Goal: Check status: Check status

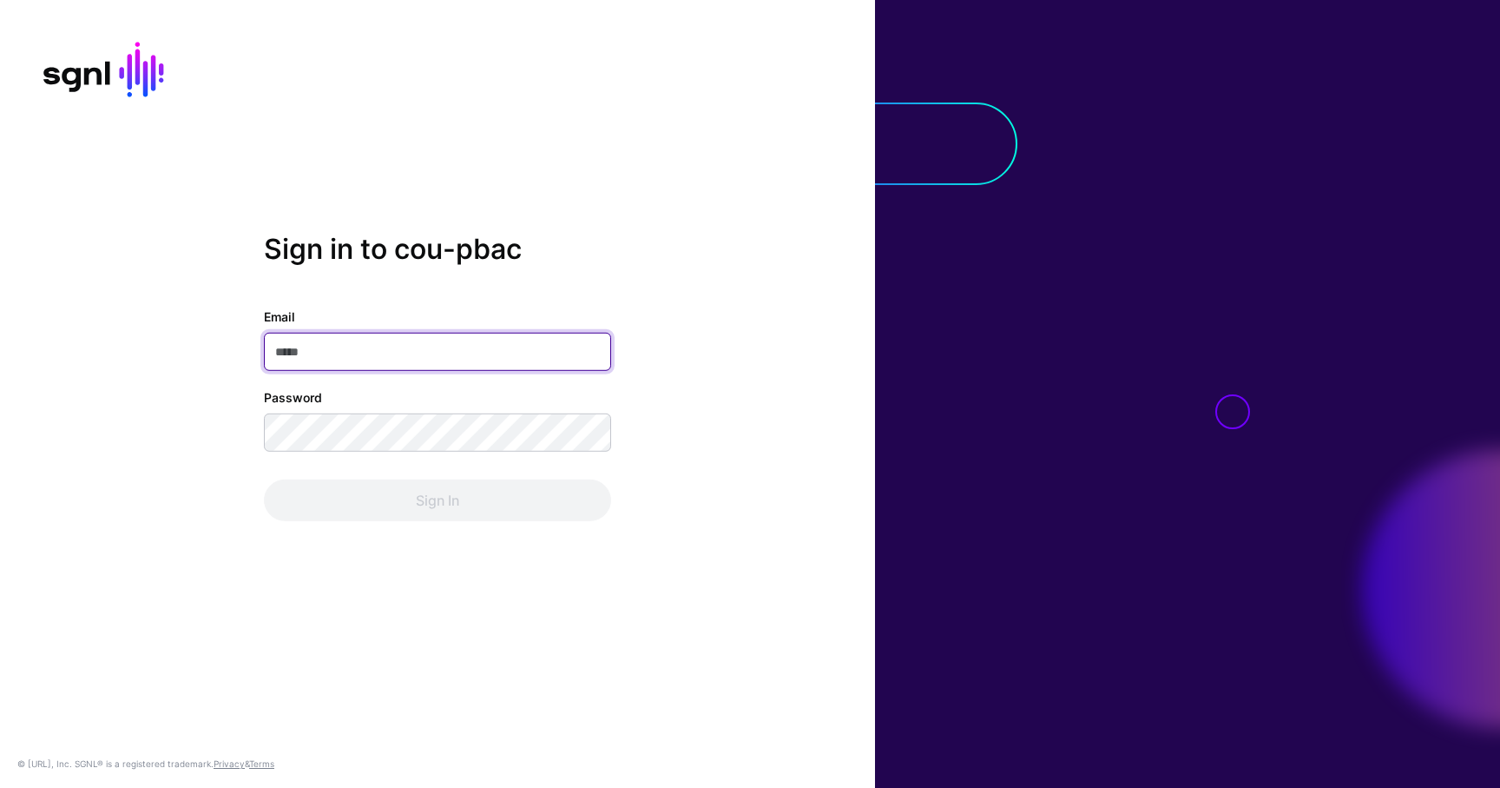
type input "**********"
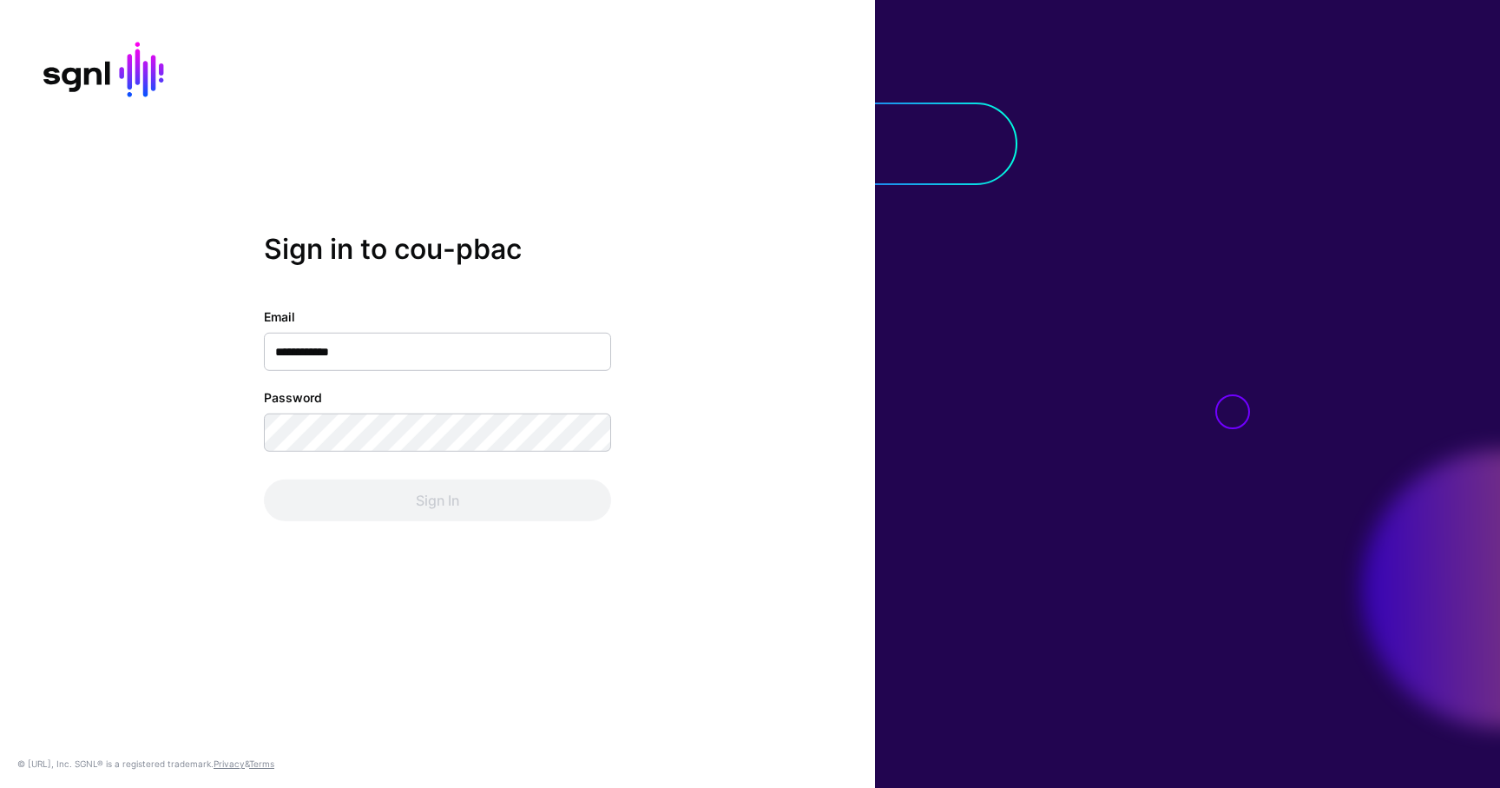
click at [504, 491] on div "Sign In" at bounding box center [437, 500] width 347 height 42
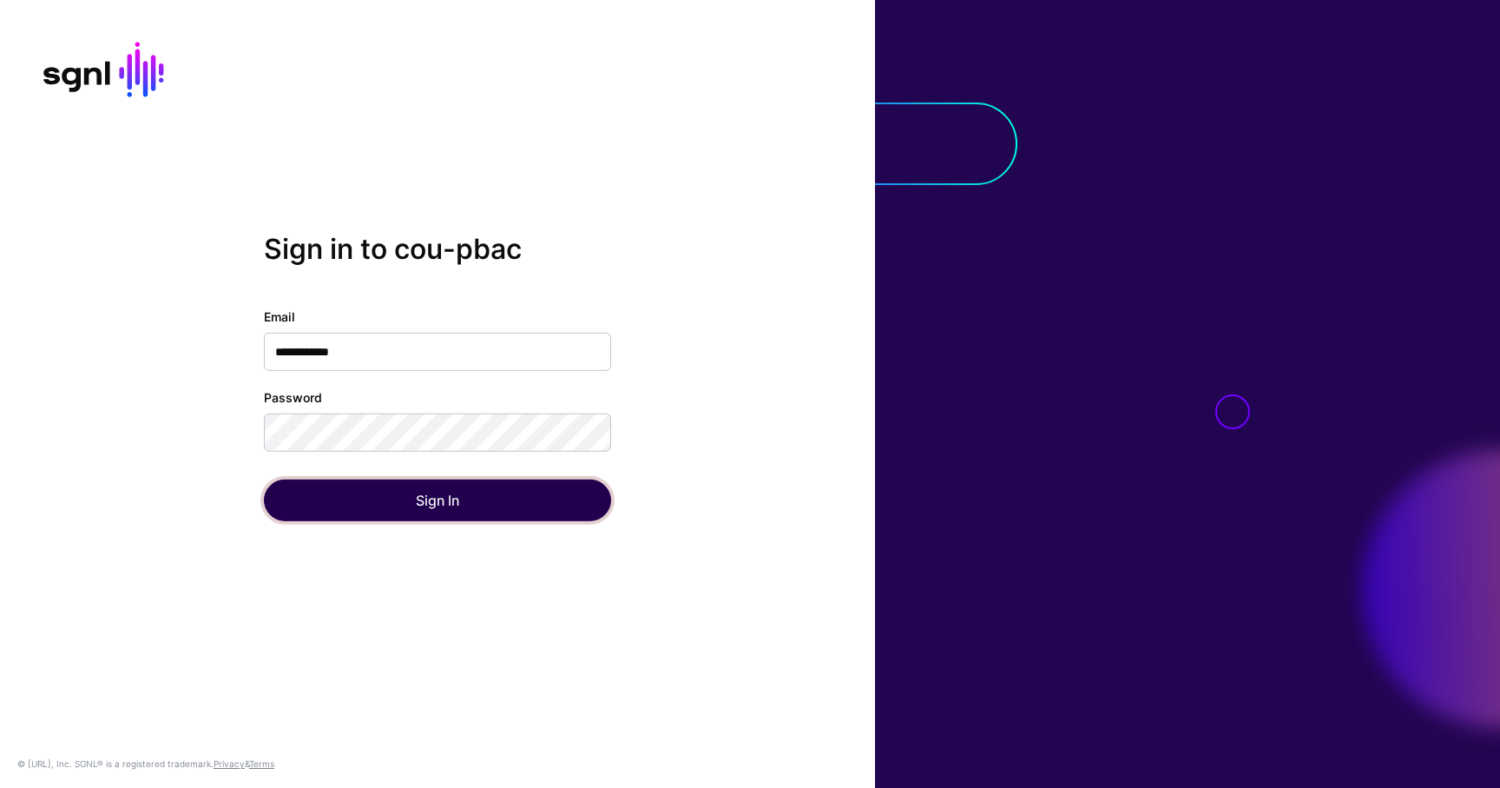
click at [504, 491] on button "Sign In" at bounding box center [437, 500] width 347 height 42
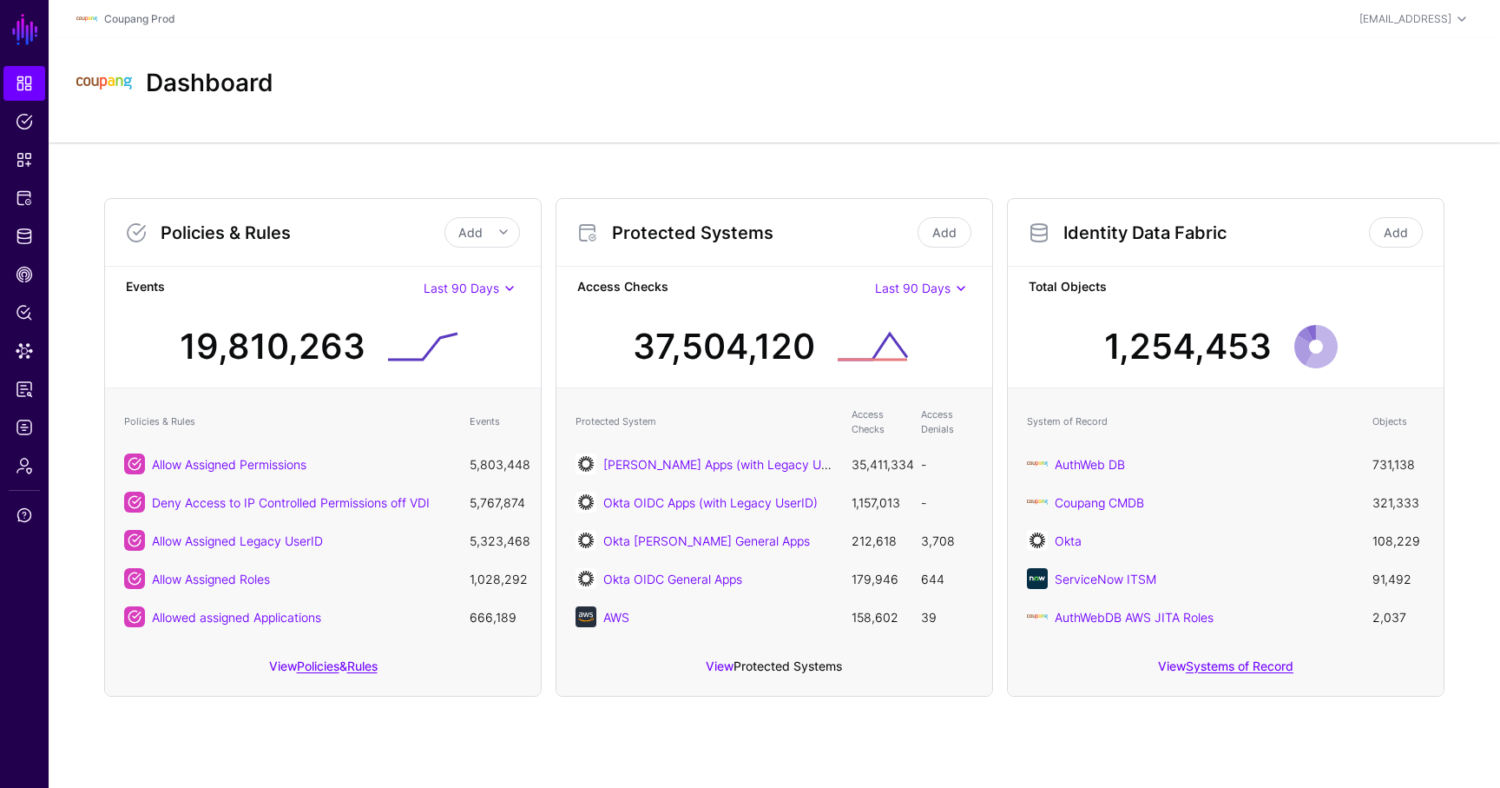
click at [805, 663] on link "Protected Systems" at bounding box center [788, 665] width 109 height 15
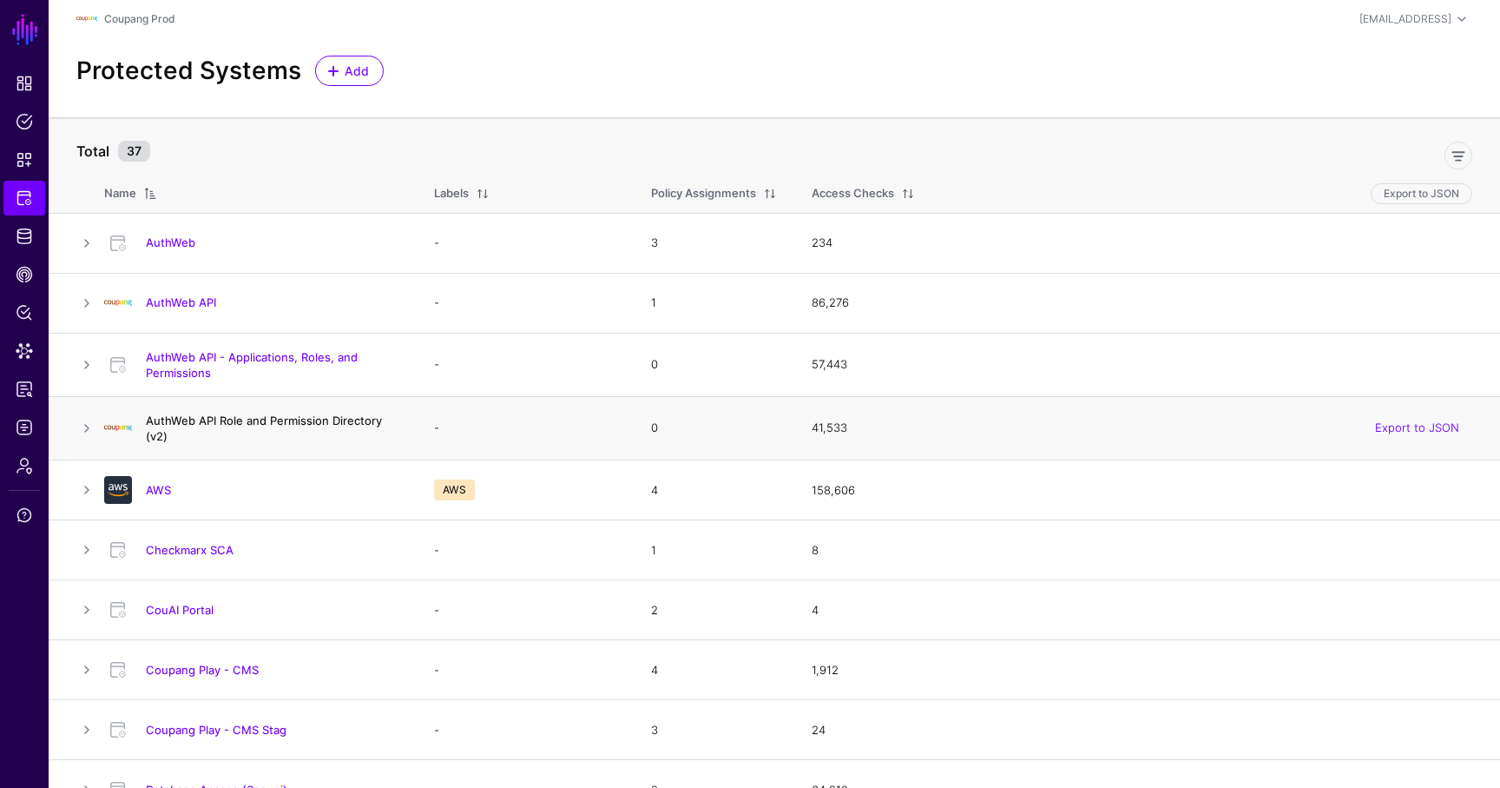
click at [320, 416] on link "AuthWeb API Role and Permission Directory (v2)" at bounding box center [264, 428] width 236 height 30
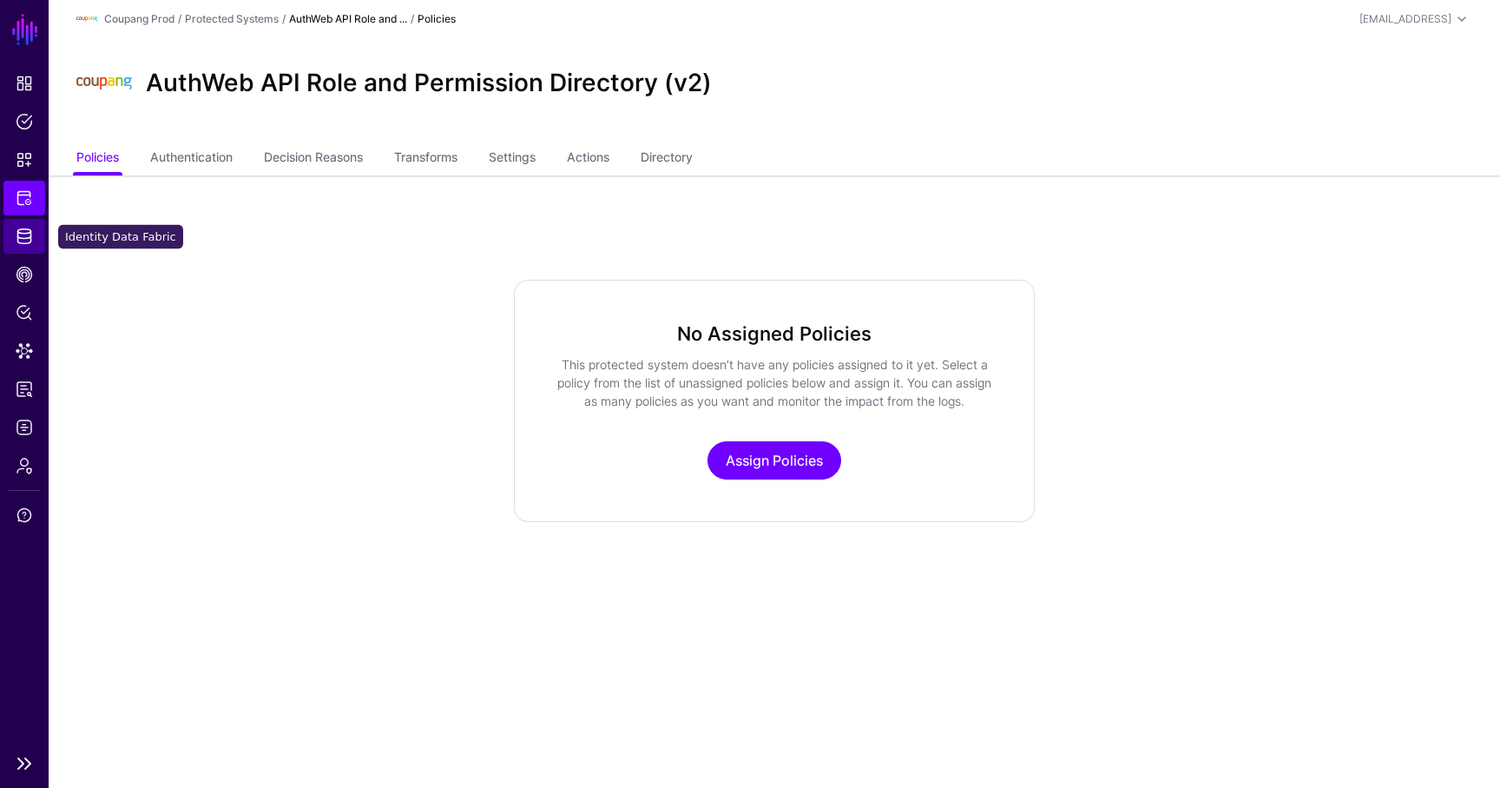
click at [33, 241] on link "Identity Data Fabric" at bounding box center [24, 236] width 42 height 35
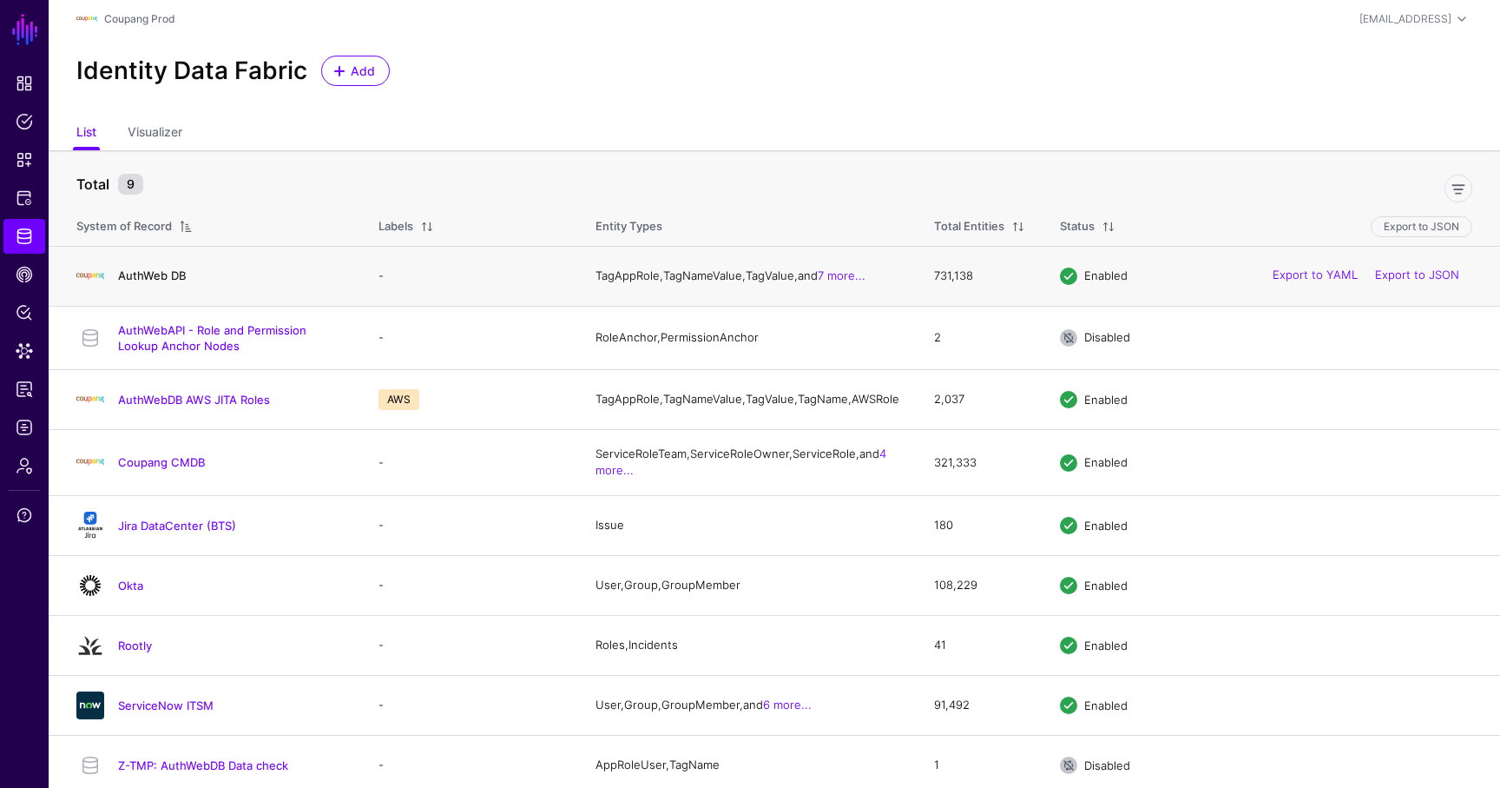
click at [140, 278] on link "AuthWeb DB" at bounding box center [152, 275] width 68 height 14
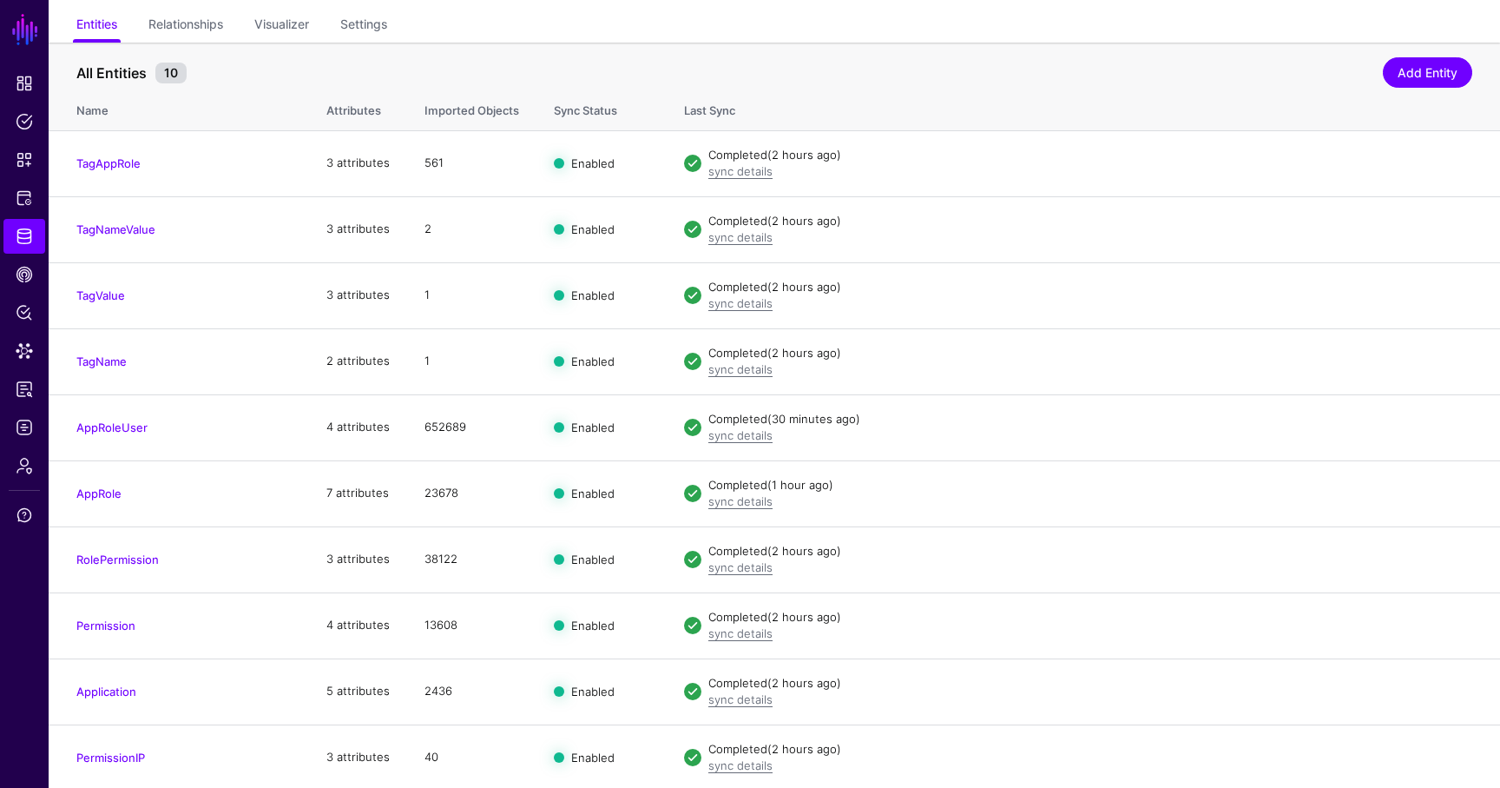
scroll to position [135, 0]
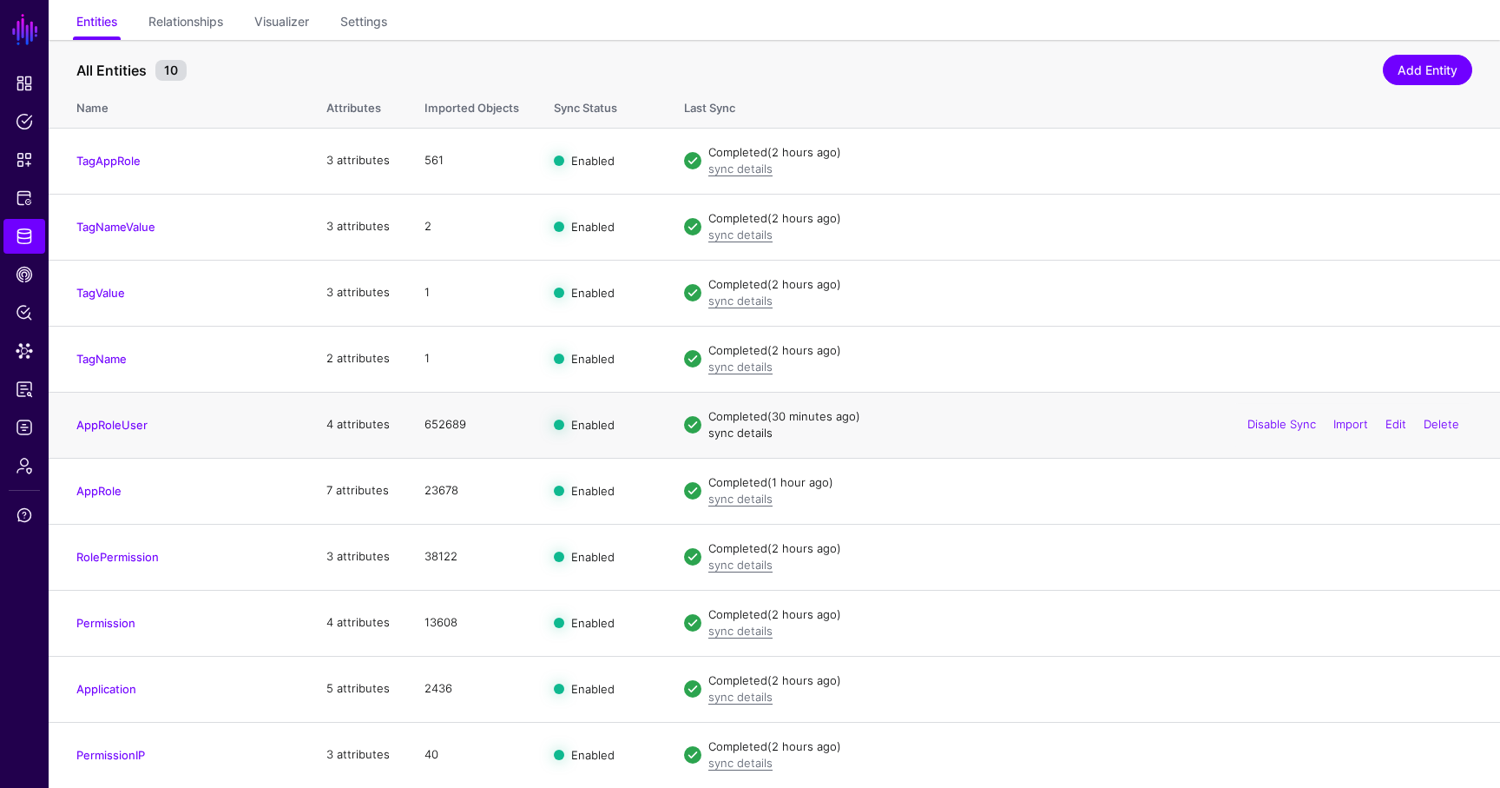
click at [747, 434] on link "sync details" at bounding box center [741, 432] width 64 height 14
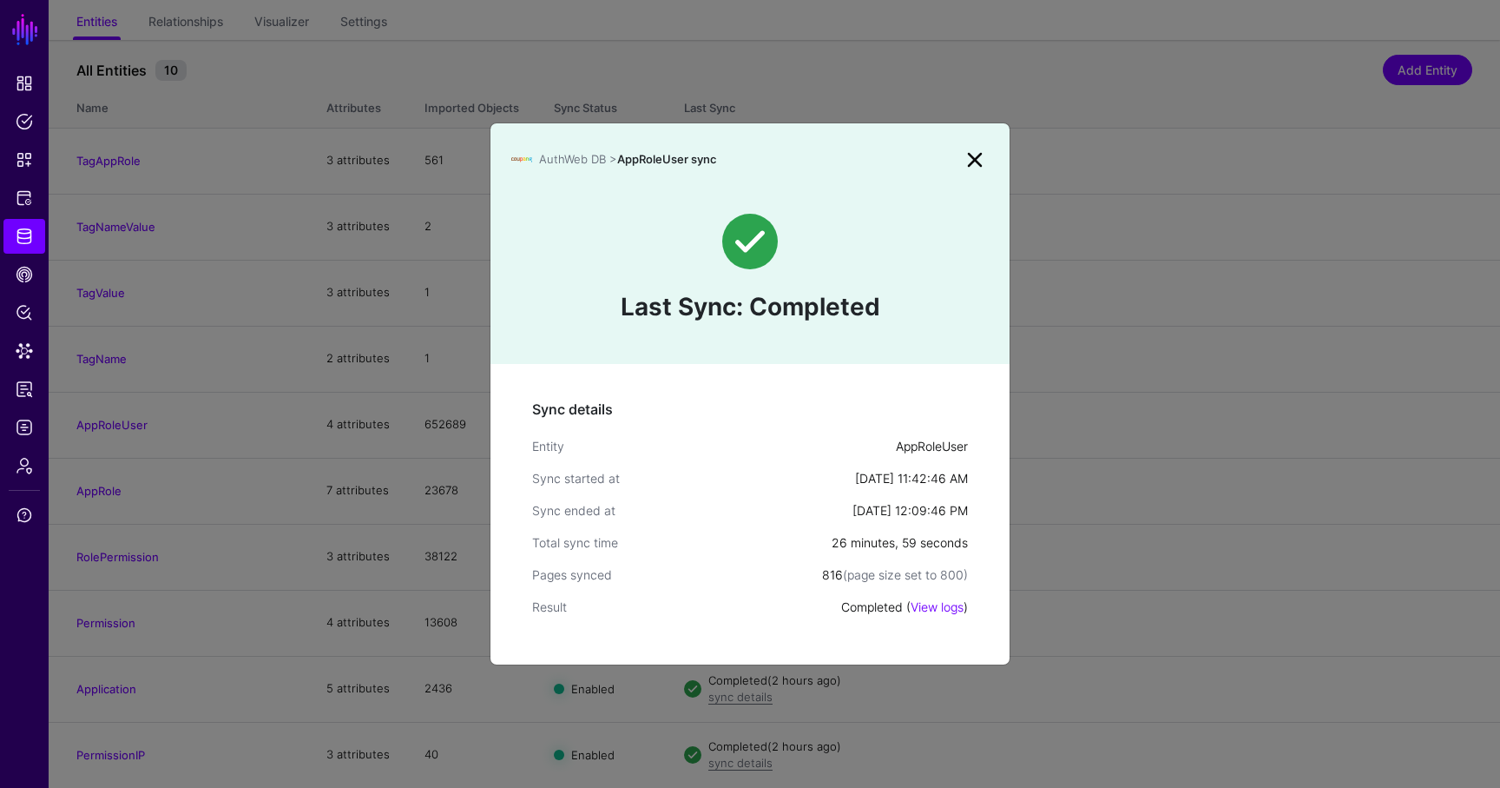
click at [977, 153] on link at bounding box center [975, 160] width 28 height 28
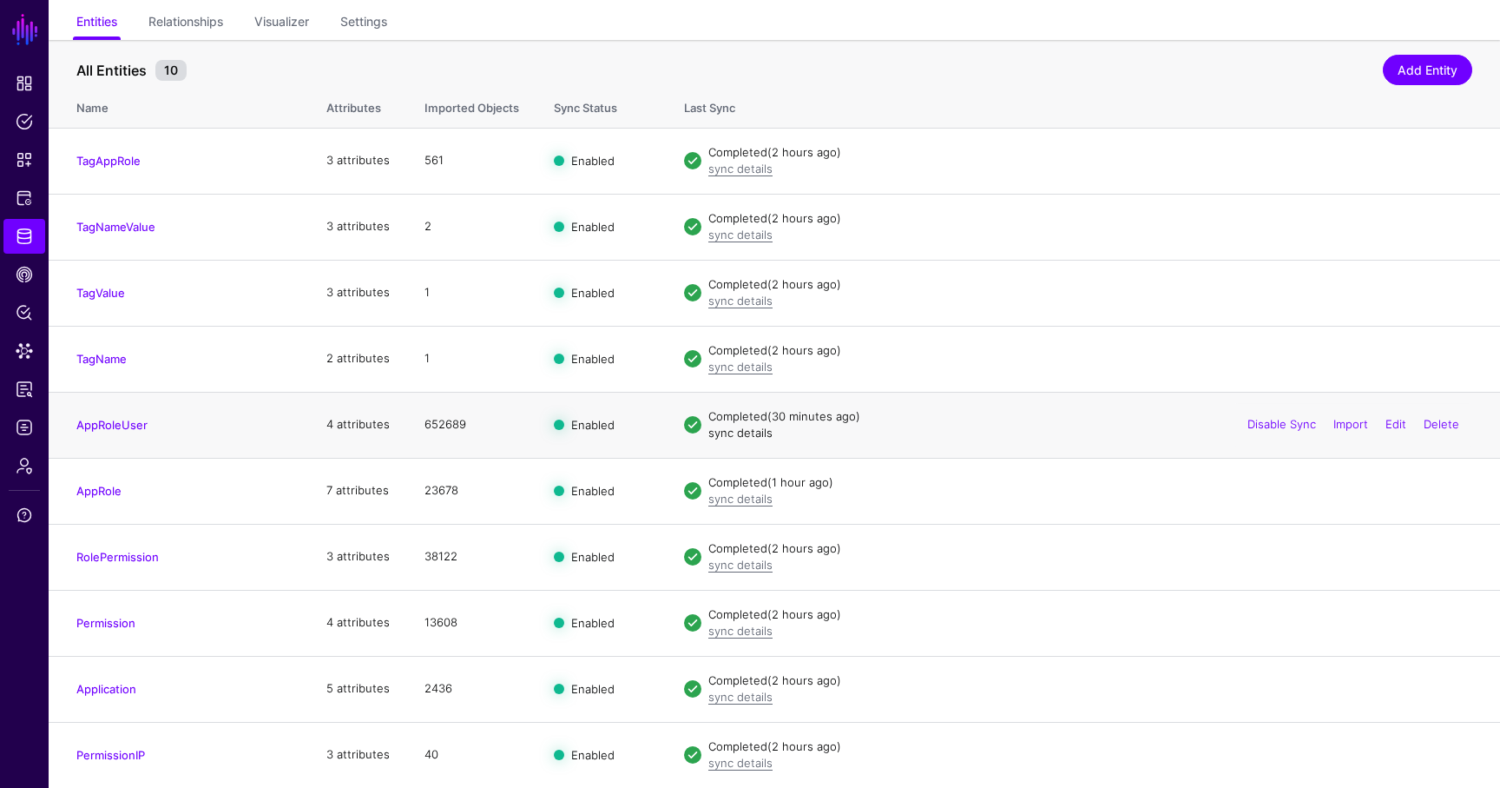
click at [733, 432] on link "sync details" at bounding box center [741, 432] width 64 height 14
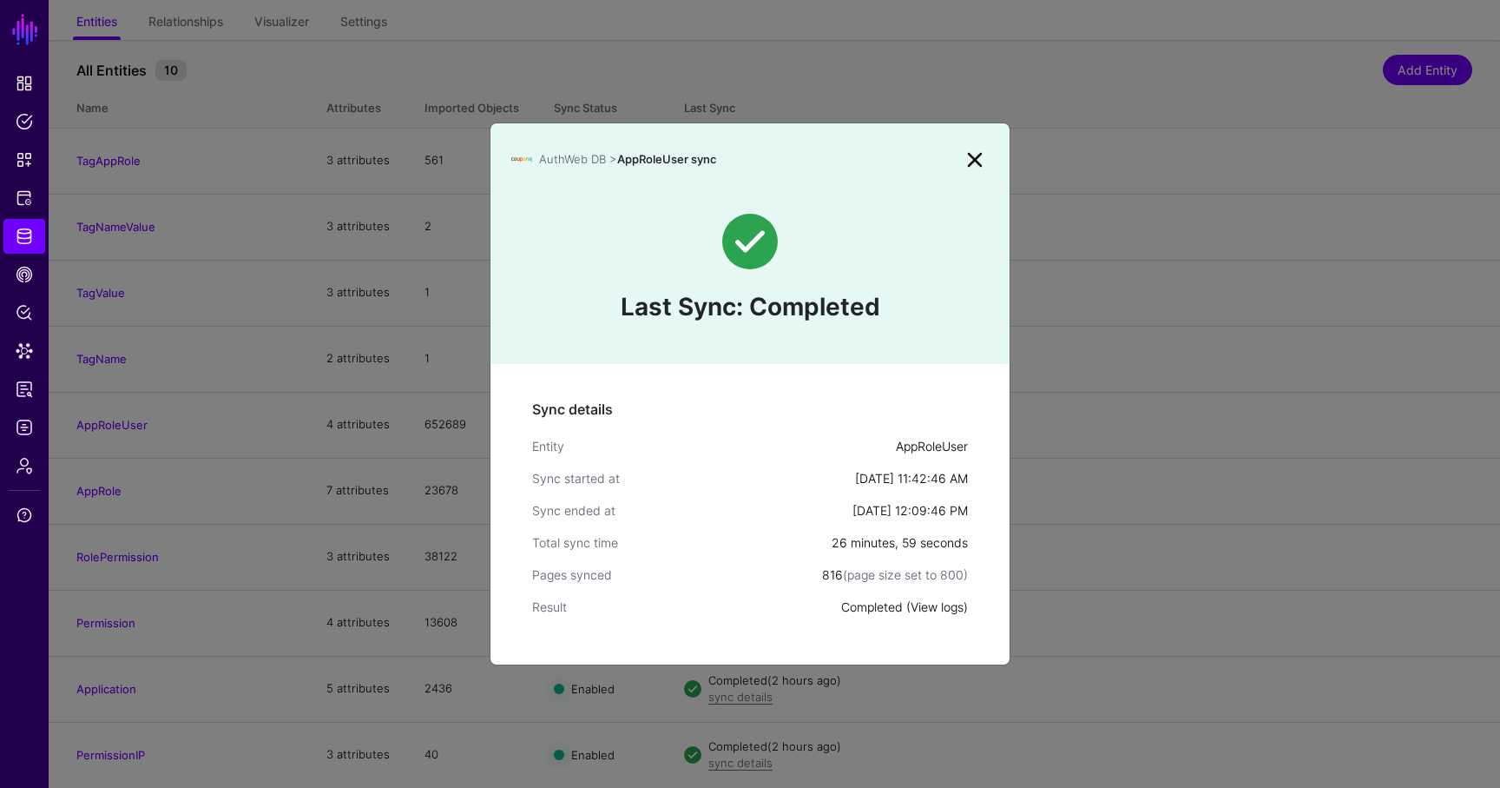
click at [946, 601] on link "View logs" at bounding box center [937, 606] width 53 height 15
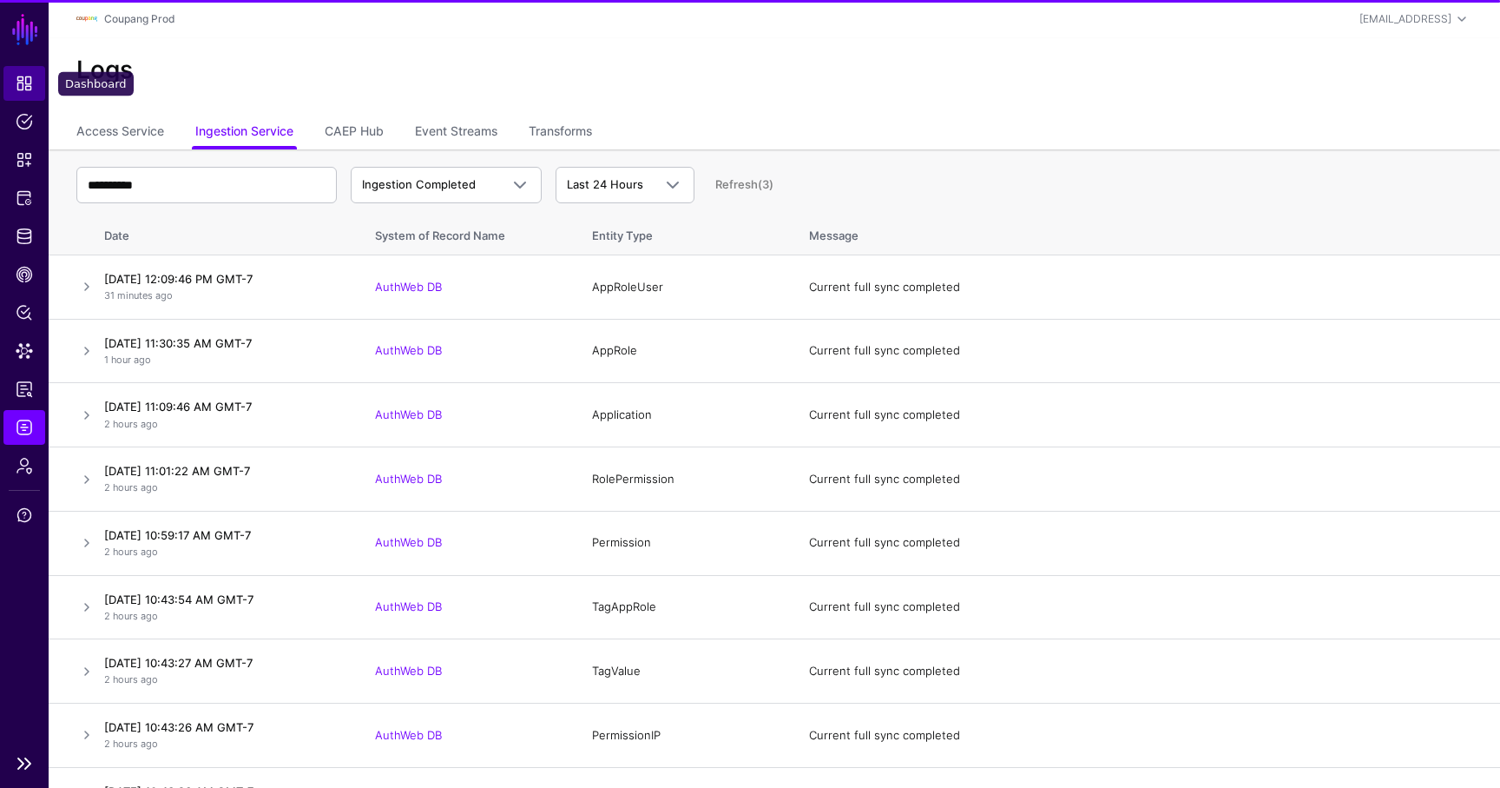
click at [30, 77] on span "Dashboard" at bounding box center [24, 83] width 17 height 17
